Goal: Register for event/course

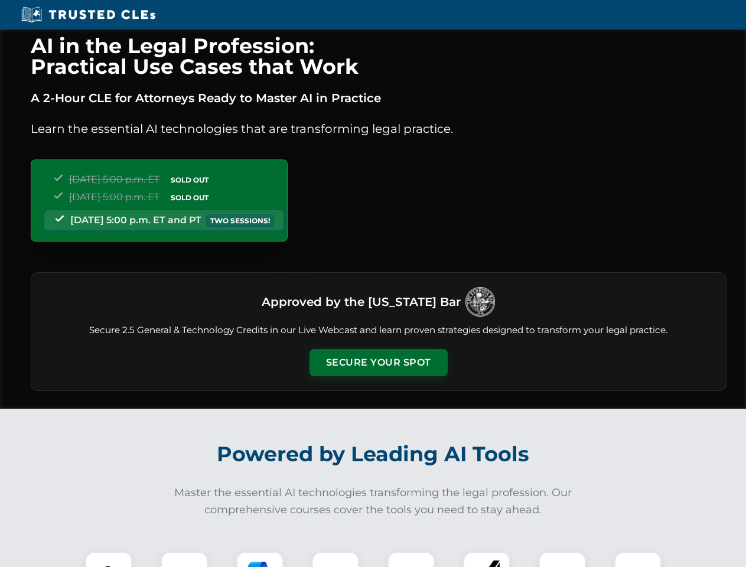
click at [378, 362] on button "Secure Your Spot" at bounding box center [378, 362] width 138 height 27
click at [109, 559] on img at bounding box center [108, 575] width 34 height 34
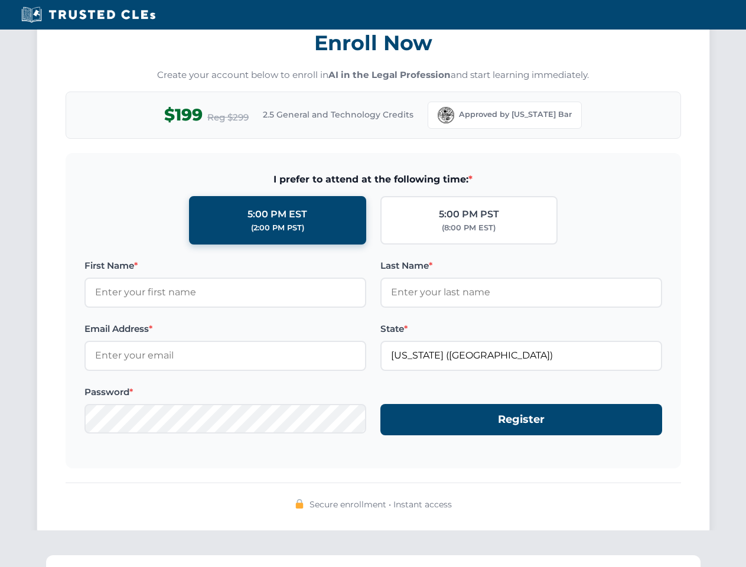
scroll to position [1159, 0]
